Goal: Task Accomplishment & Management: Use online tool/utility

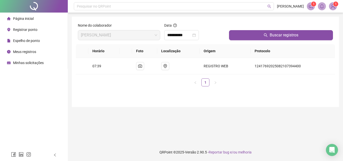
click at [39, 28] on li "Registrar ponto" at bounding box center [34, 30] width 66 height 10
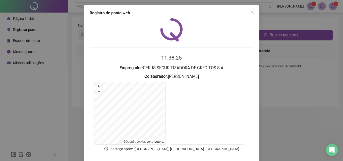
scroll to position [24, 0]
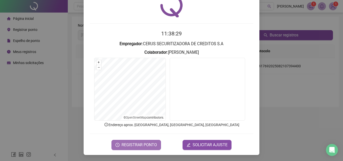
click at [130, 142] on span "REGISTRAR PONTO" at bounding box center [139, 145] width 35 height 6
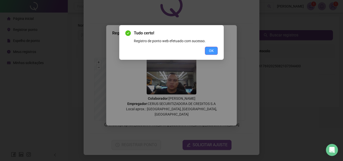
click at [207, 50] on button "OK" at bounding box center [211, 51] width 13 height 8
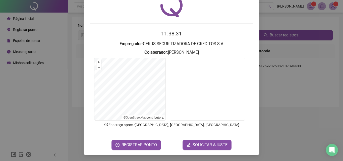
scroll to position [0, 0]
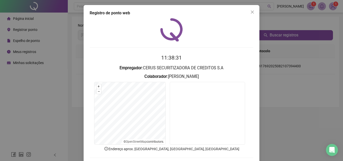
click at [256, 9] on div "Registro de ponto web 11:38:31 Empregador : CERUS SECURITIZADORA DE CREDITOS S.…" at bounding box center [172, 92] width 176 height 174
click at [250, 12] on icon "close" at bounding box center [252, 12] width 4 height 4
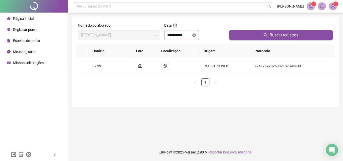
click at [196, 36] on icon "close-circle" at bounding box center [194, 35] width 4 height 4
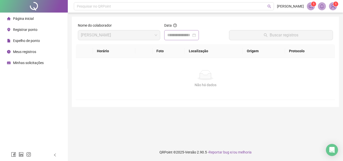
click at [196, 36] on div at bounding box center [181, 35] width 29 height 6
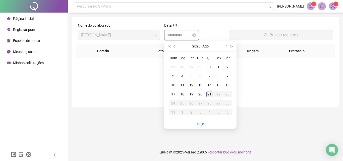
type input "**********"
click at [209, 96] on div "21" at bounding box center [209, 94] width 6 height 6
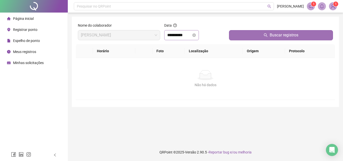
click at [249, 37] on button "Buscar registros" at bounding box center [281, 35] width 104 height 10
